Goal: Task Accomplishment & Management: Use online tool/utility

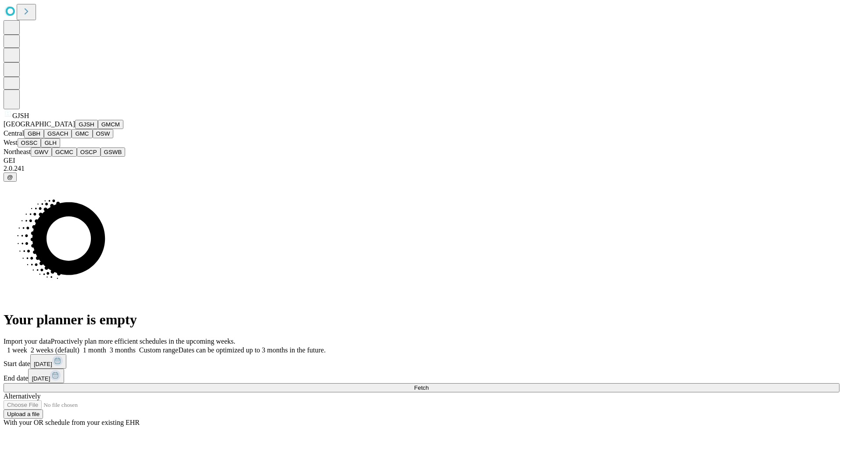
click at [75, 129] on button "GJSH" at bounding box center [86, 124] width 23 height 9
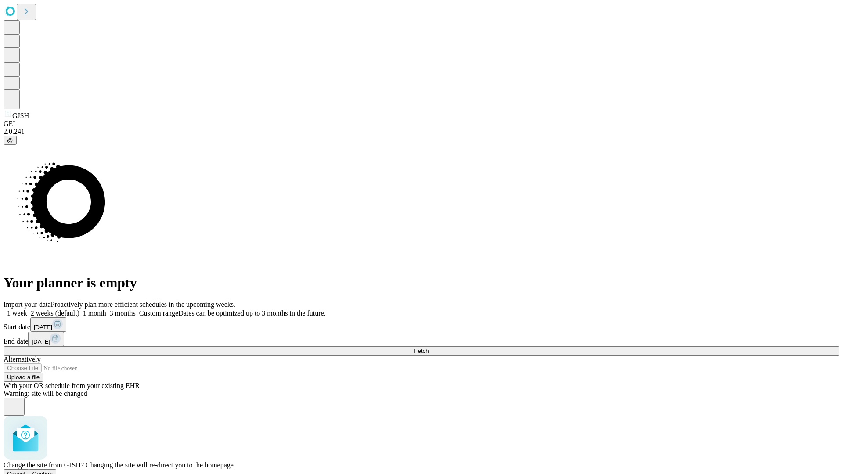
click at [53, 471] on span "Confirm" at bounding box center [42, 474] width 21 height 7
click at [106, 309] on label "1 month" at bounding box center [92, 312] width 27 height 7
click at [428, 348] on span "Fetch" at bounding box center [421, 351] width 14 height 7
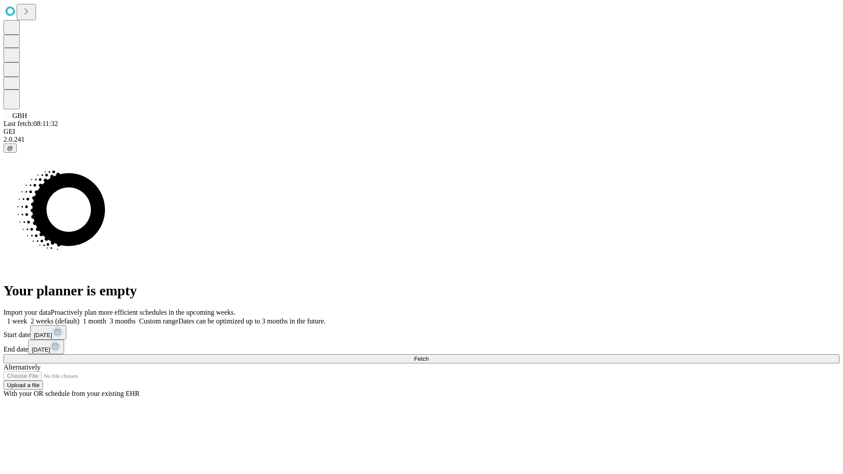
click at [106, 317] on label "1 month" at bounding box center [92, 320] width 27 height 7
click at [428, 356] on span "Fetch" at bounding box center [421, 359] width 14 height 7
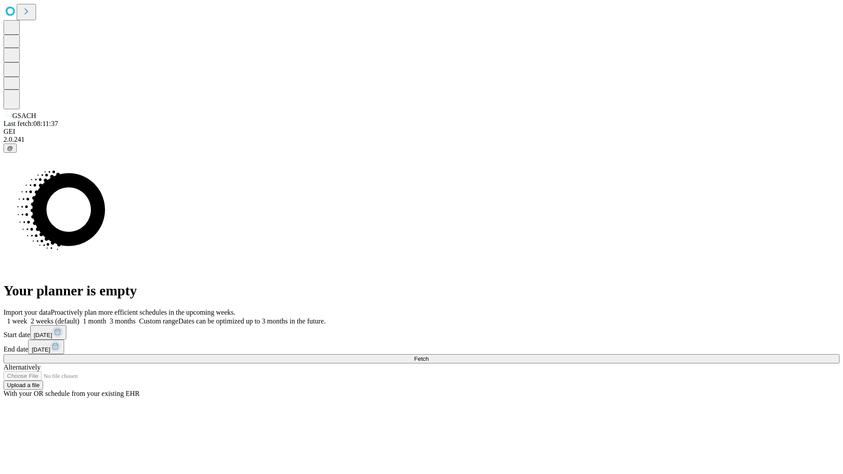
click at [106, 317] on label "1 month" at bounding box center [92, 320] width 27 height 7
click at [428, 356] on span "Fetch" at bounding box center [421, 359] width 14 height 7
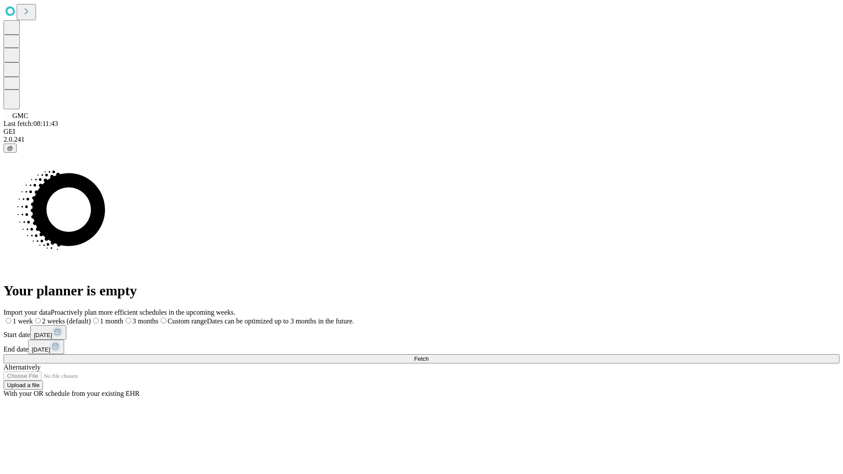
click at [123, 317] on label "1 month" at bounding box center [107, 320] width 32 height 7
click at [428, 356] on span "Fetch" at bounding box center [421, 359] width 14 height 7
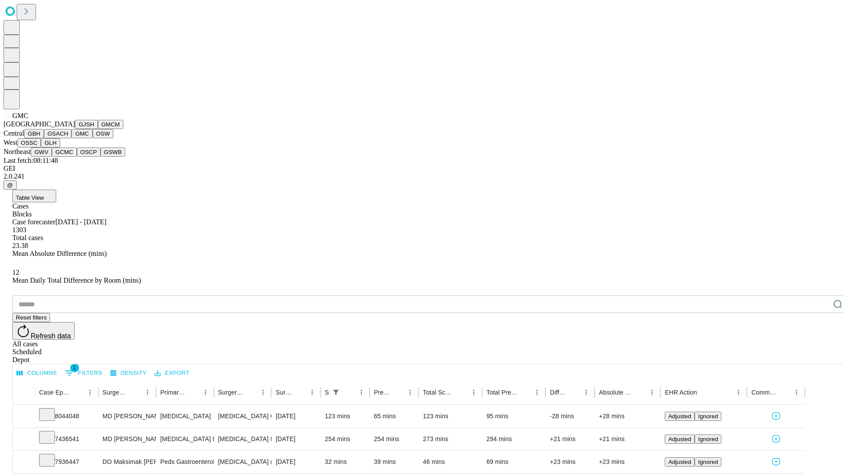
click at [93, 138] on button "OSW" at bounding box center [103, 133] width 21 height 9
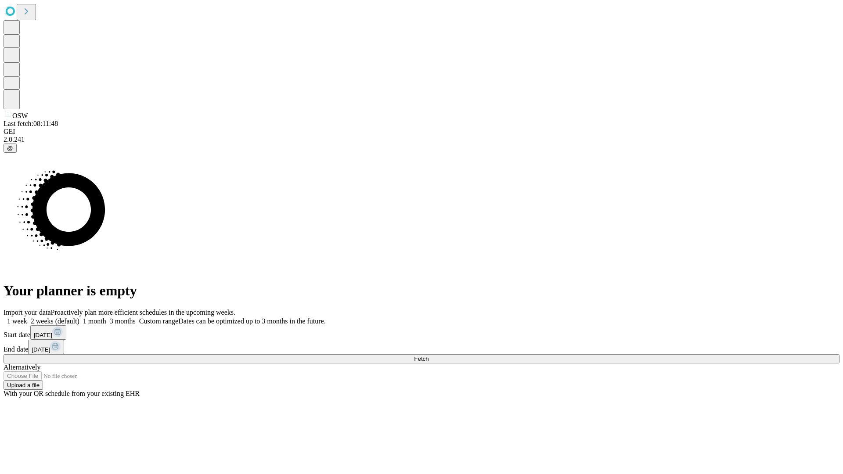
click at [106, 317] on label "1 month" at bounding box center [92, 320] width 27 height 7
click at [428, 356] on span "Fetch" at bounding box center [421, 359] width 14 height 7
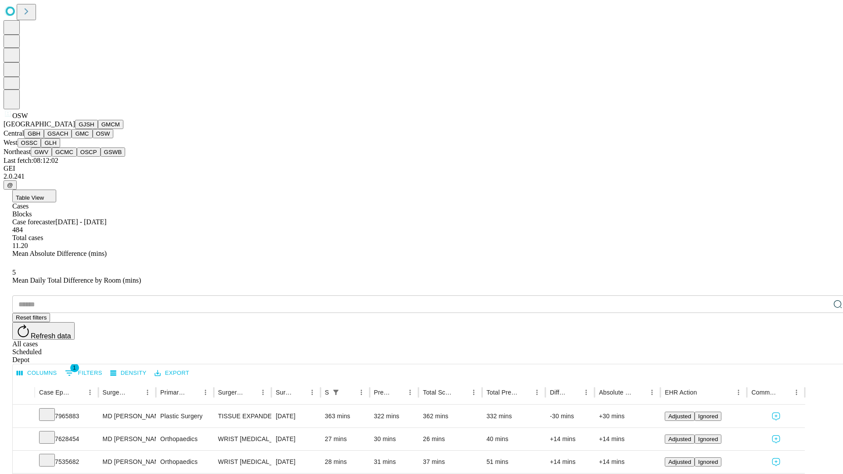
click at [41, 148] on button "OSSC" at bounding box center [30, 142] width 24 height 9
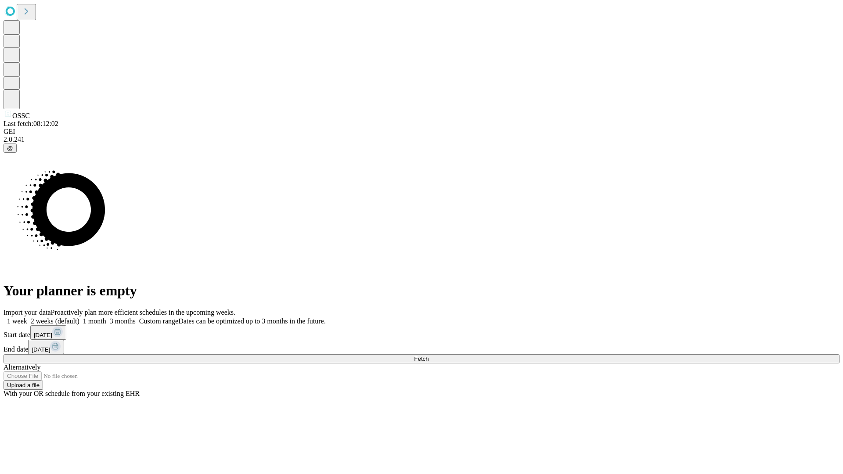
click at [106, 317] on label "1 month" at bounding box center [92, 320] width 27 height 7
click at [428, 356] on span "Fetch" at bounding box center [421, 359] width 14 height 7
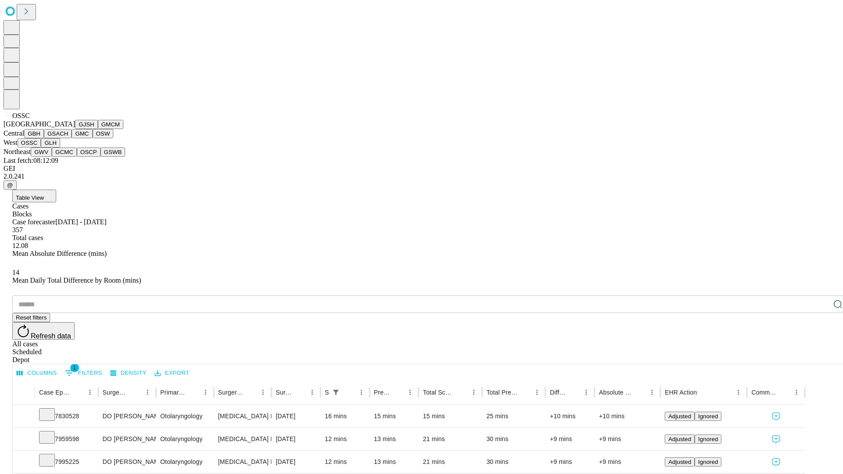
click at [60, 148] on button "GLH" at bounding box center [50, 142] width 19 height 9
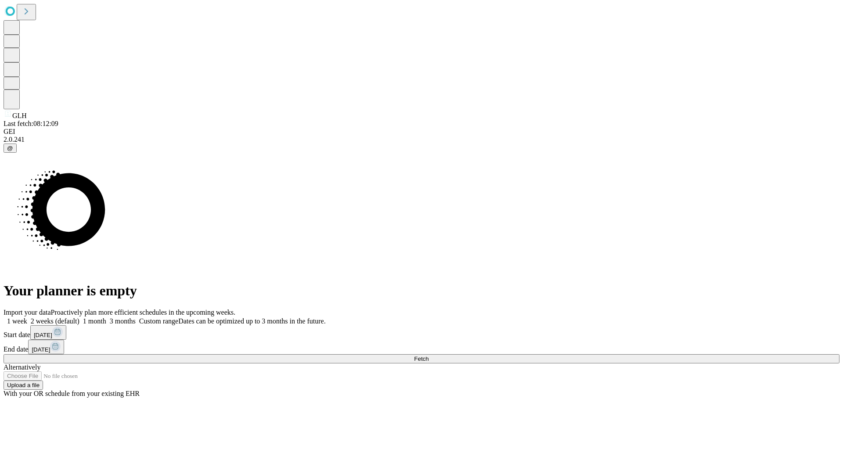
click at [428, 356] on span "Fetch" at bounding box center [421, 359] width 14 height 7
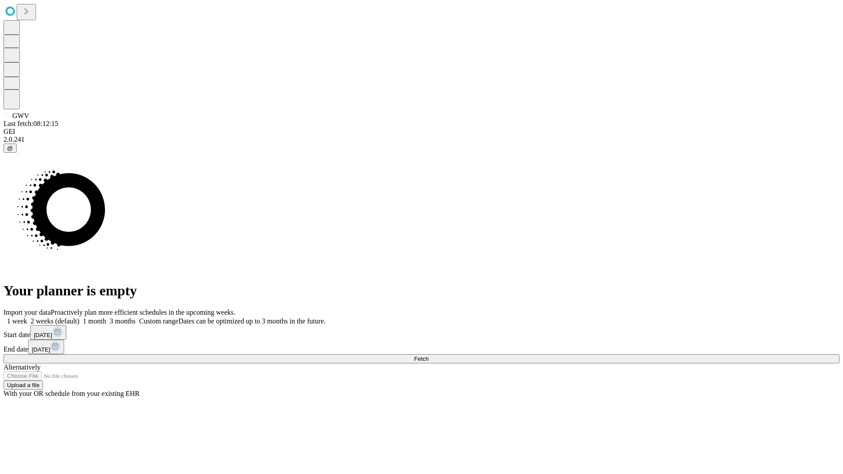
click at [106, 317] on label "1 month" at bounding box center [92, 320] width 27 height 7
click at [428, 356] on span "Fetch" at bounding box center [421, 359] width 14 height 7
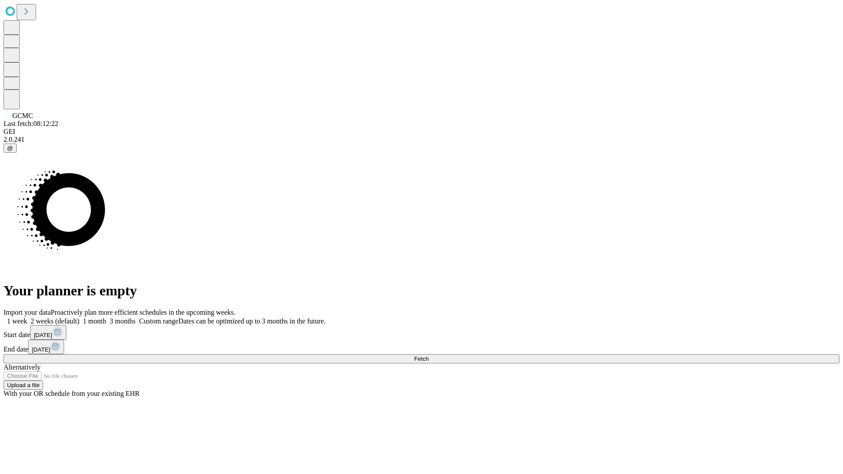
click at [106, 317] on label "1 month" at bounding box center [92, 320] width 27 height 7
click at [428, 356] on span "Fetch" at bounding box center [421, 359] width 14 height 7
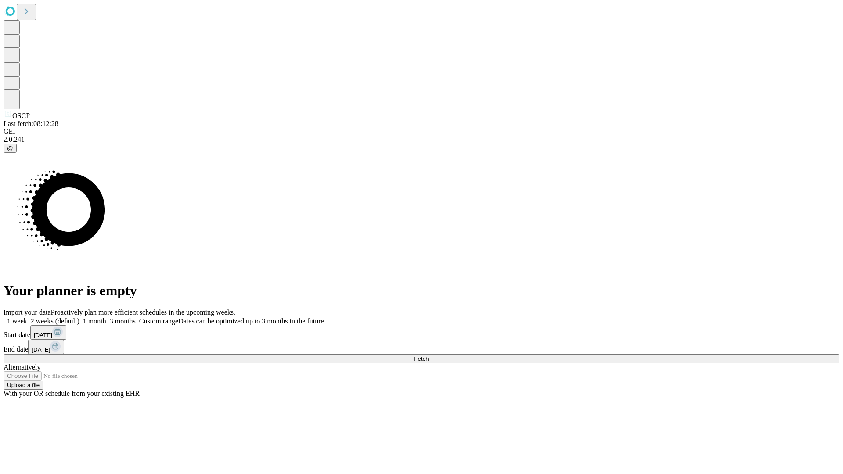
click at [428, 356] on span "Fetch" at bounding box center [421, 359] width 14 height 7
